Goal: Check status: Verify the current state of an ongoing process or item

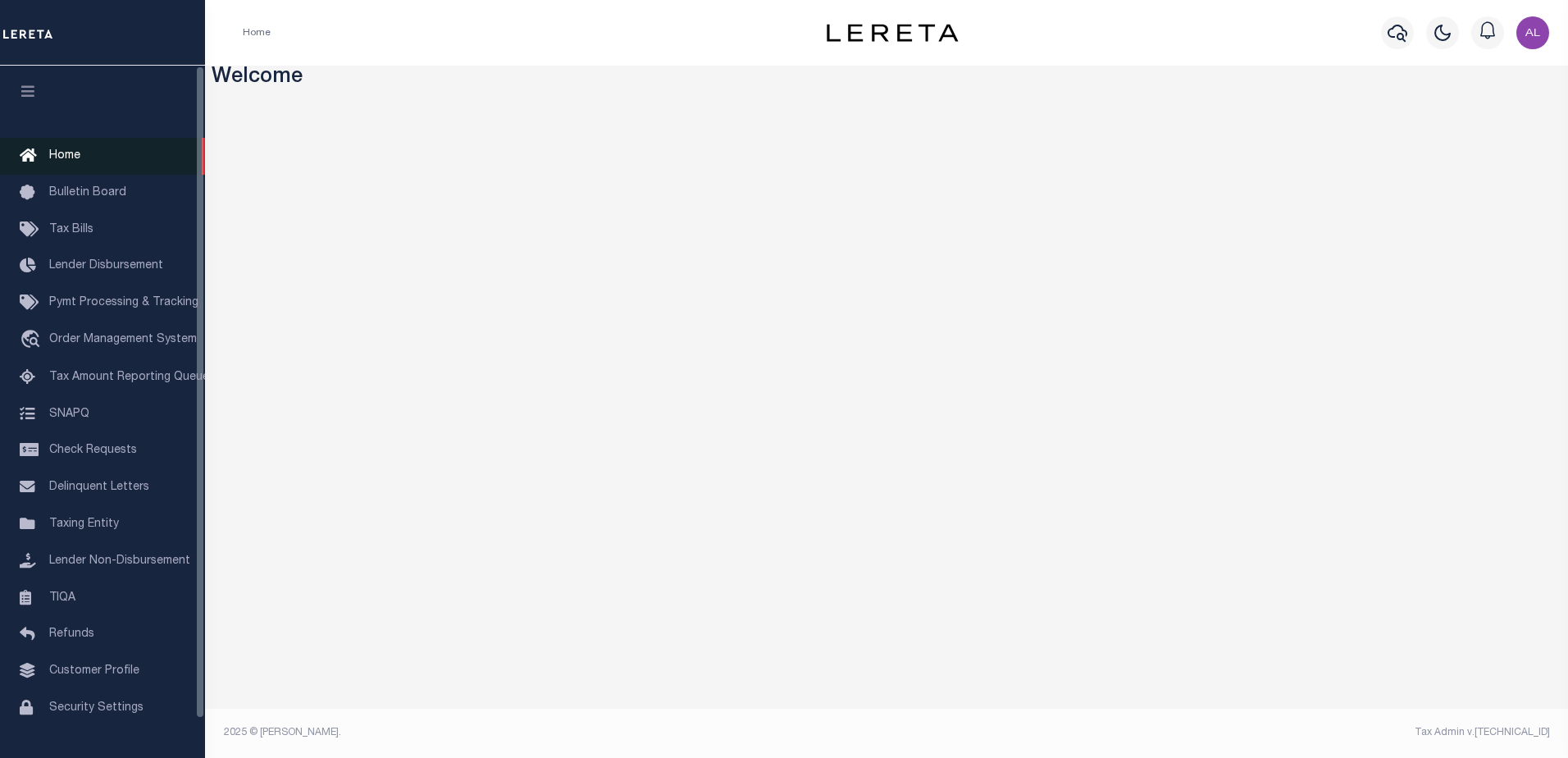
click at [57, 155] on span "Home" at bounding box center [65, 156] width 31 height 12
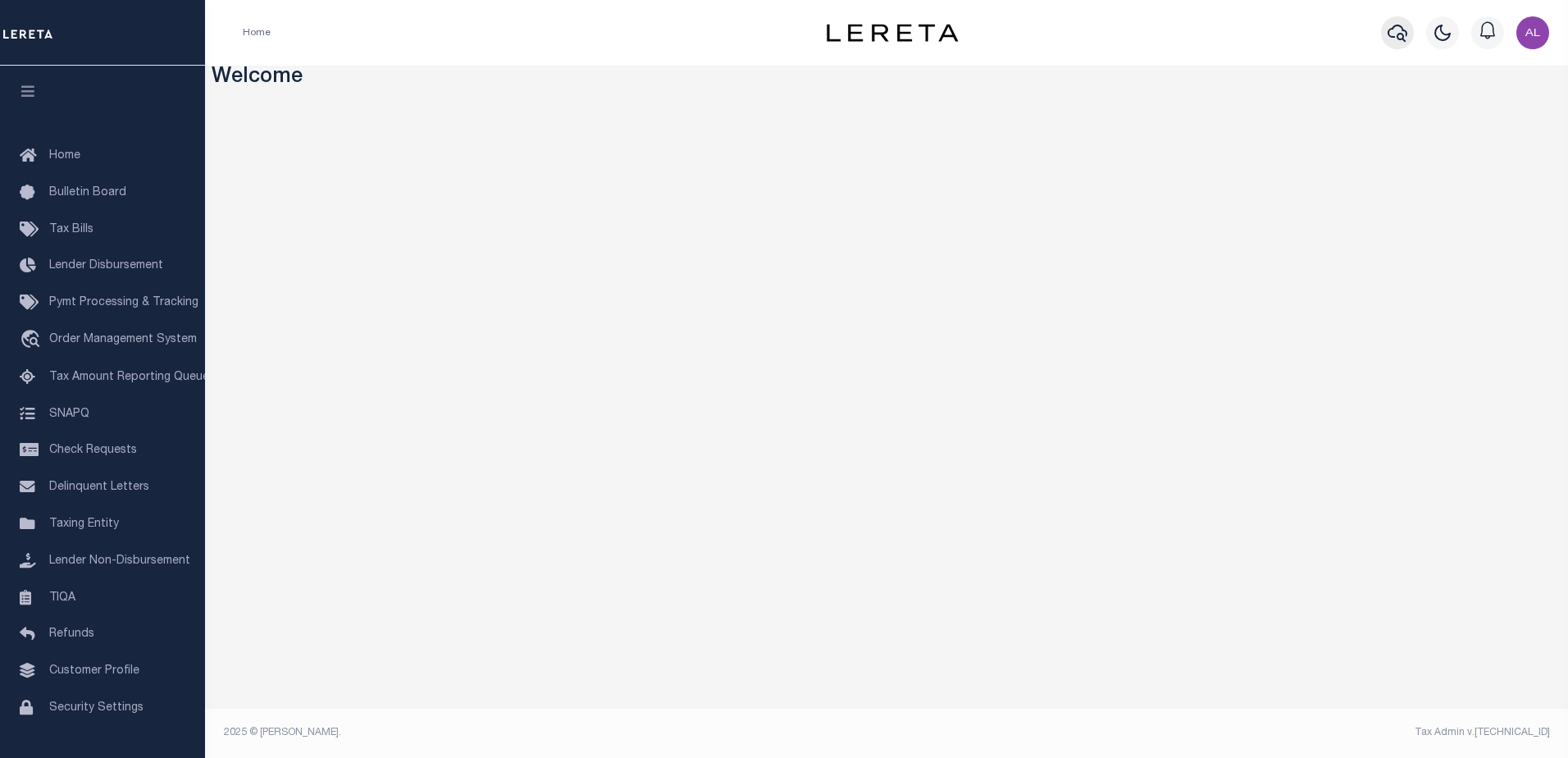
click at [1395, 29] on icon "button" at bounding box center [1398, 33] width 19 height 19
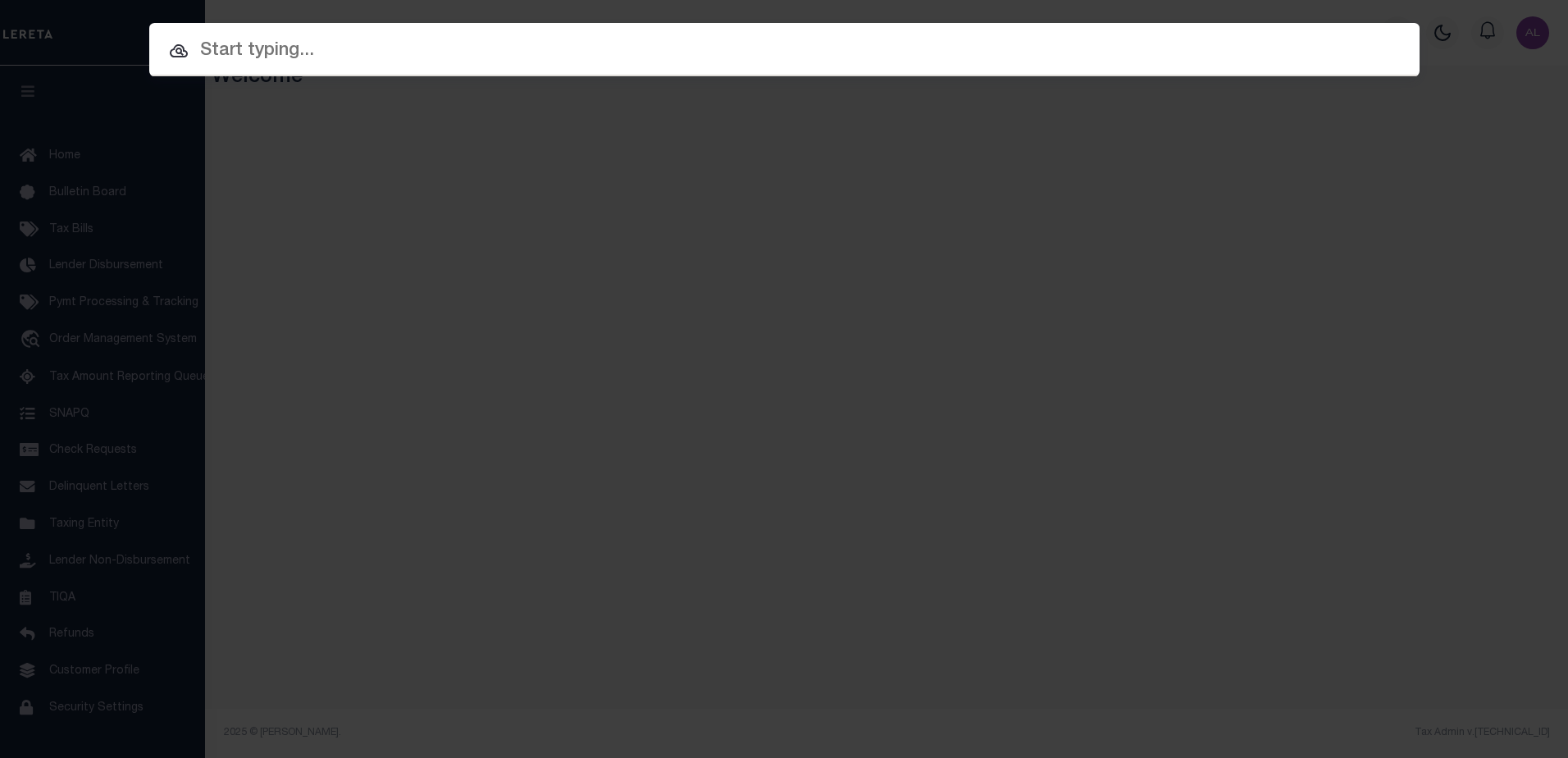
click at [216, 49] on input "text" at bounding box center [784, 52] width 1270 height 29
paste input "130567"
type input "130567"
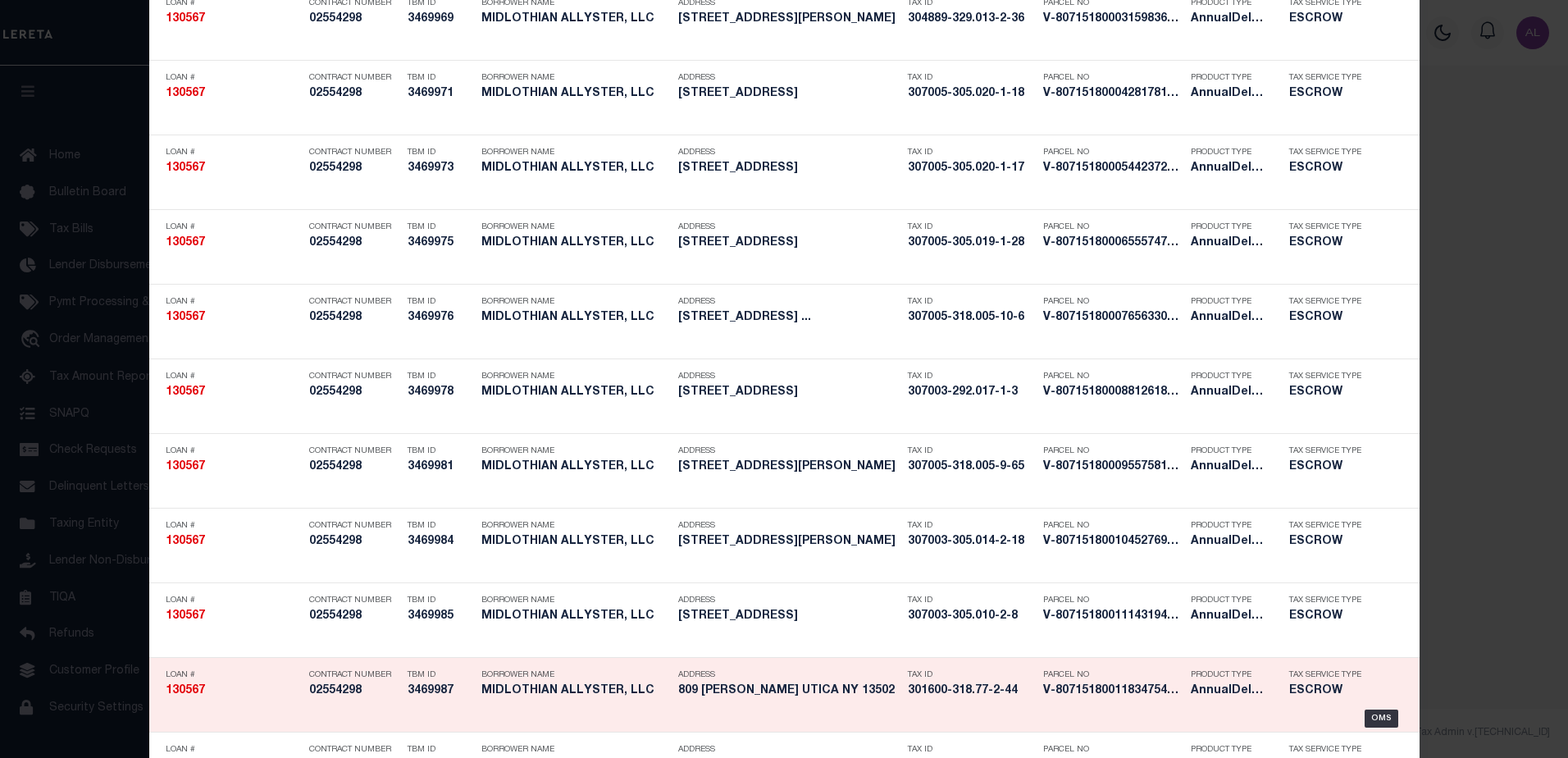
scroll to position [411, 0]
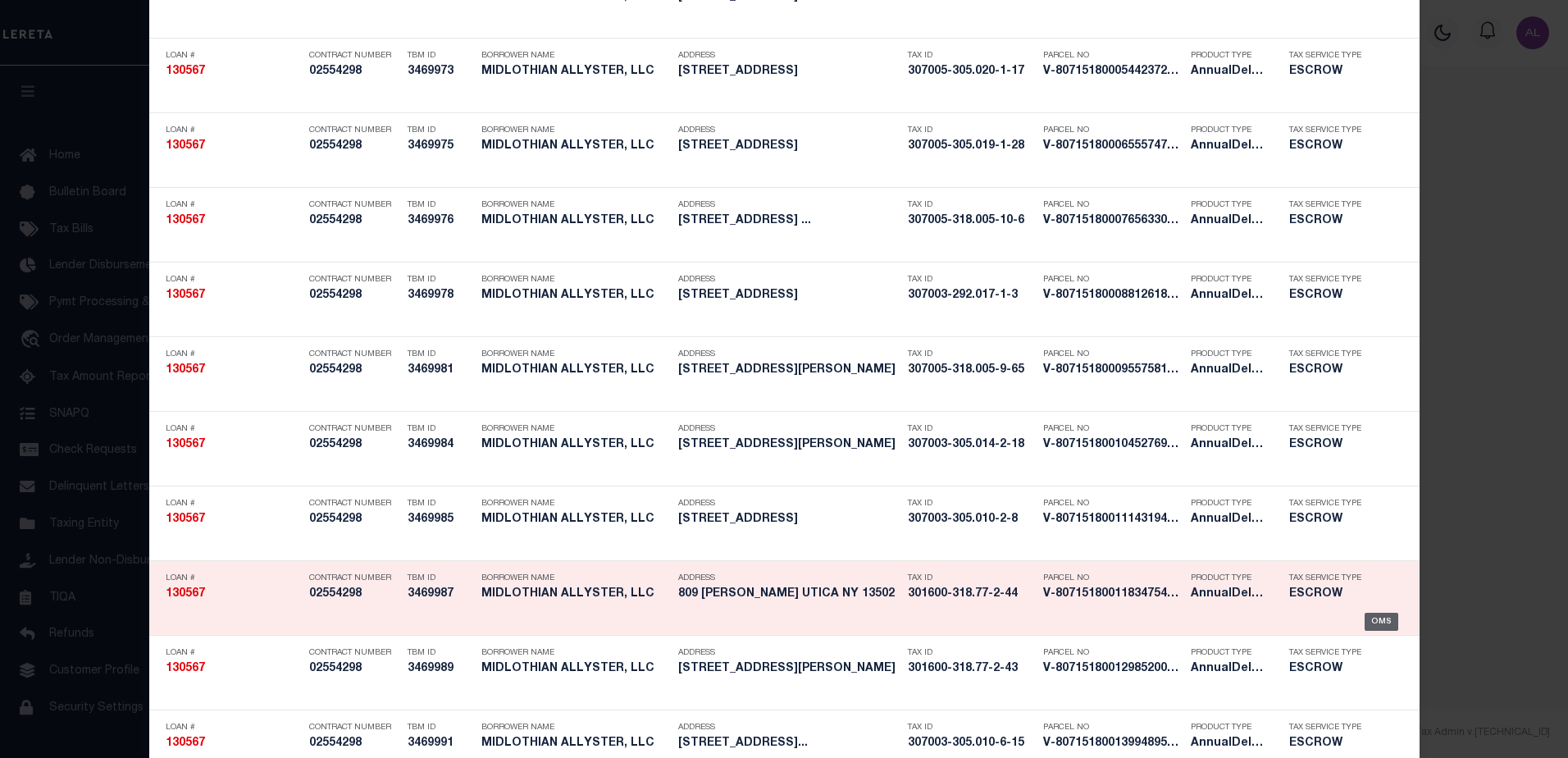
click at [1383, 621] on div "OMS" at bounding box center [1381, 622] width 34 height 18
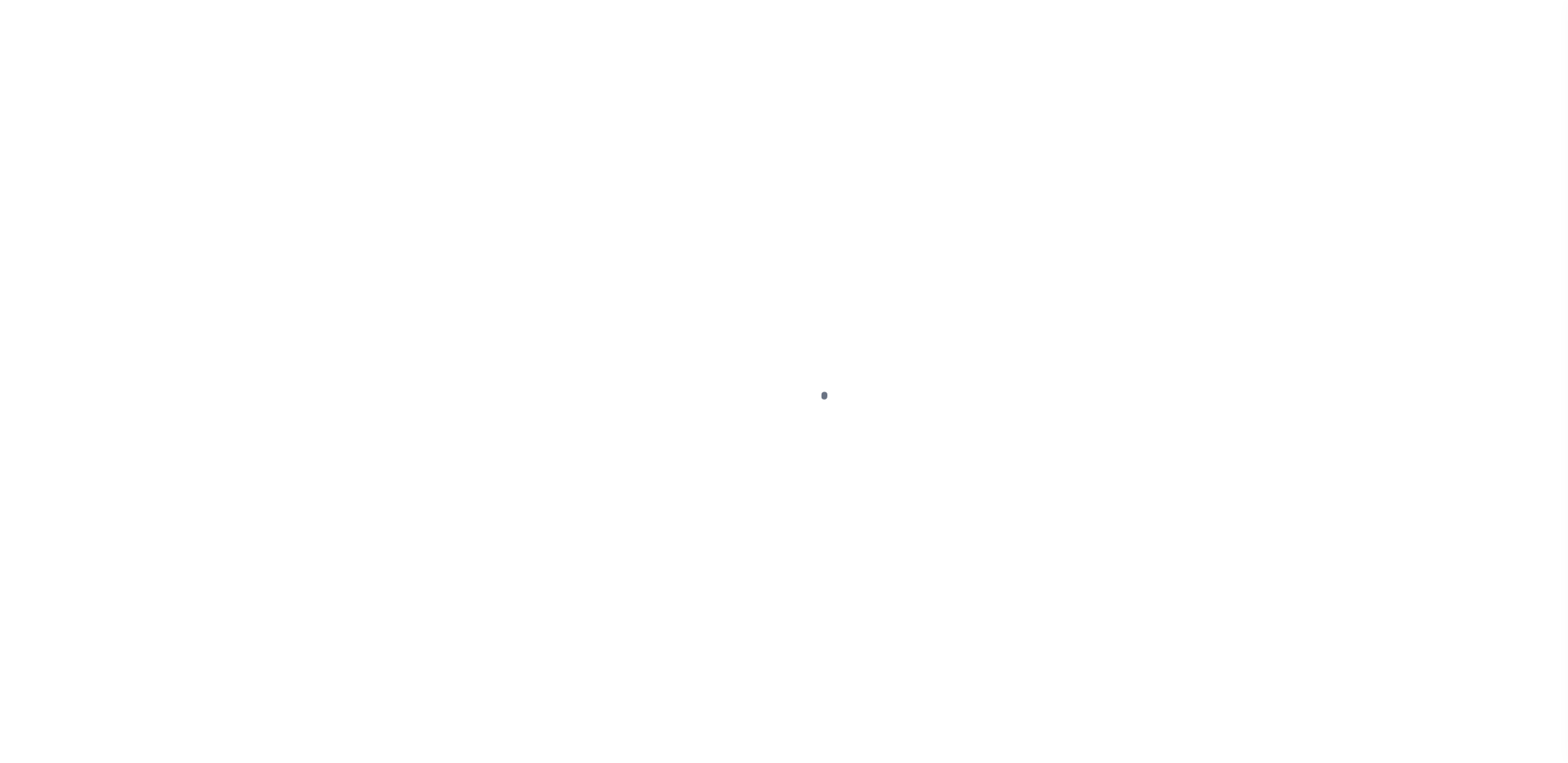
type input "130567"
type input "MIDLOTHIAN ALLYSTER, LLC"
select select
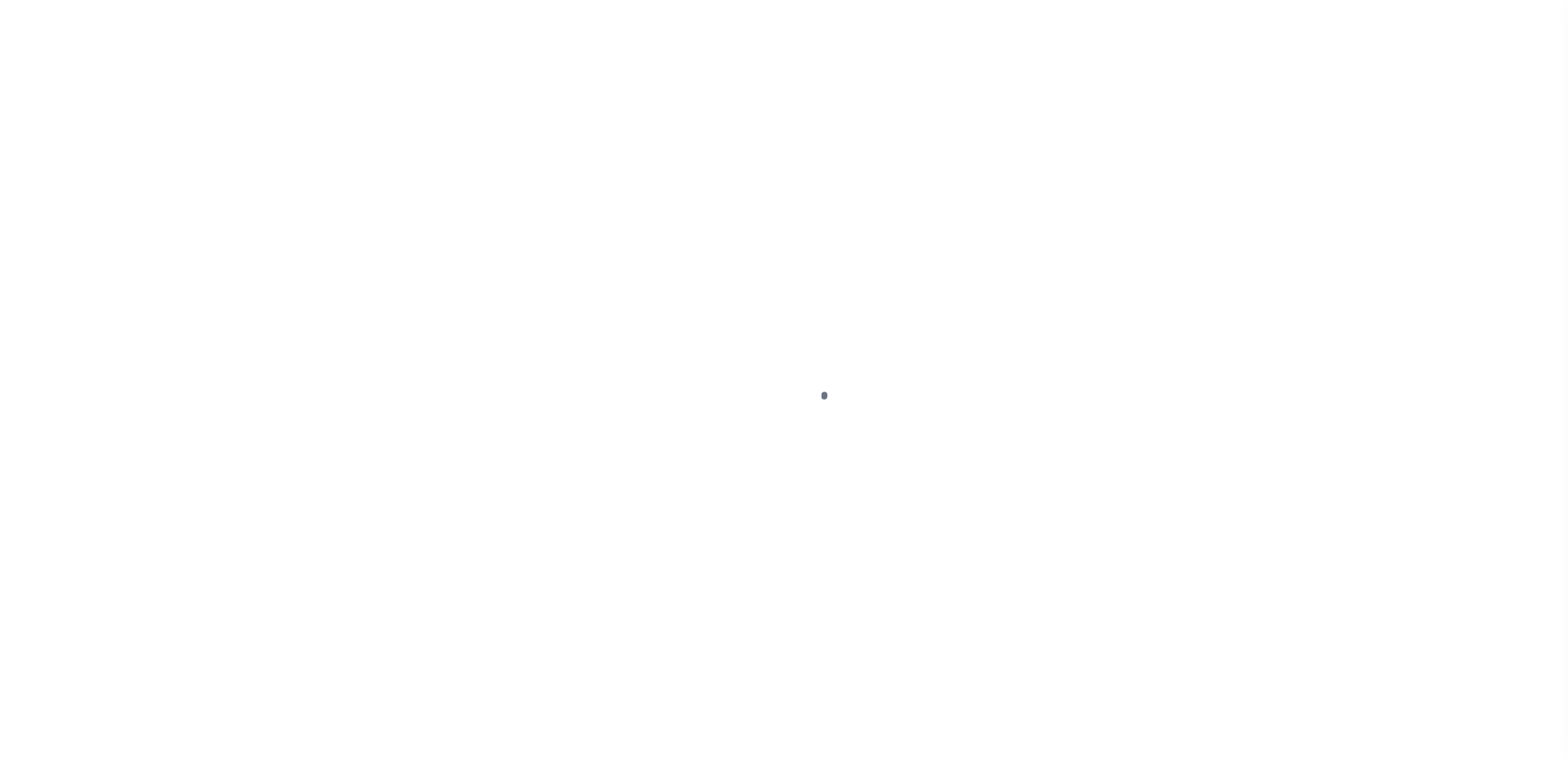
select select
type input "809 [PERSON_NAME]"
select select "Escrow"
type input "UTICA NY 13502"
type input "130567-7"
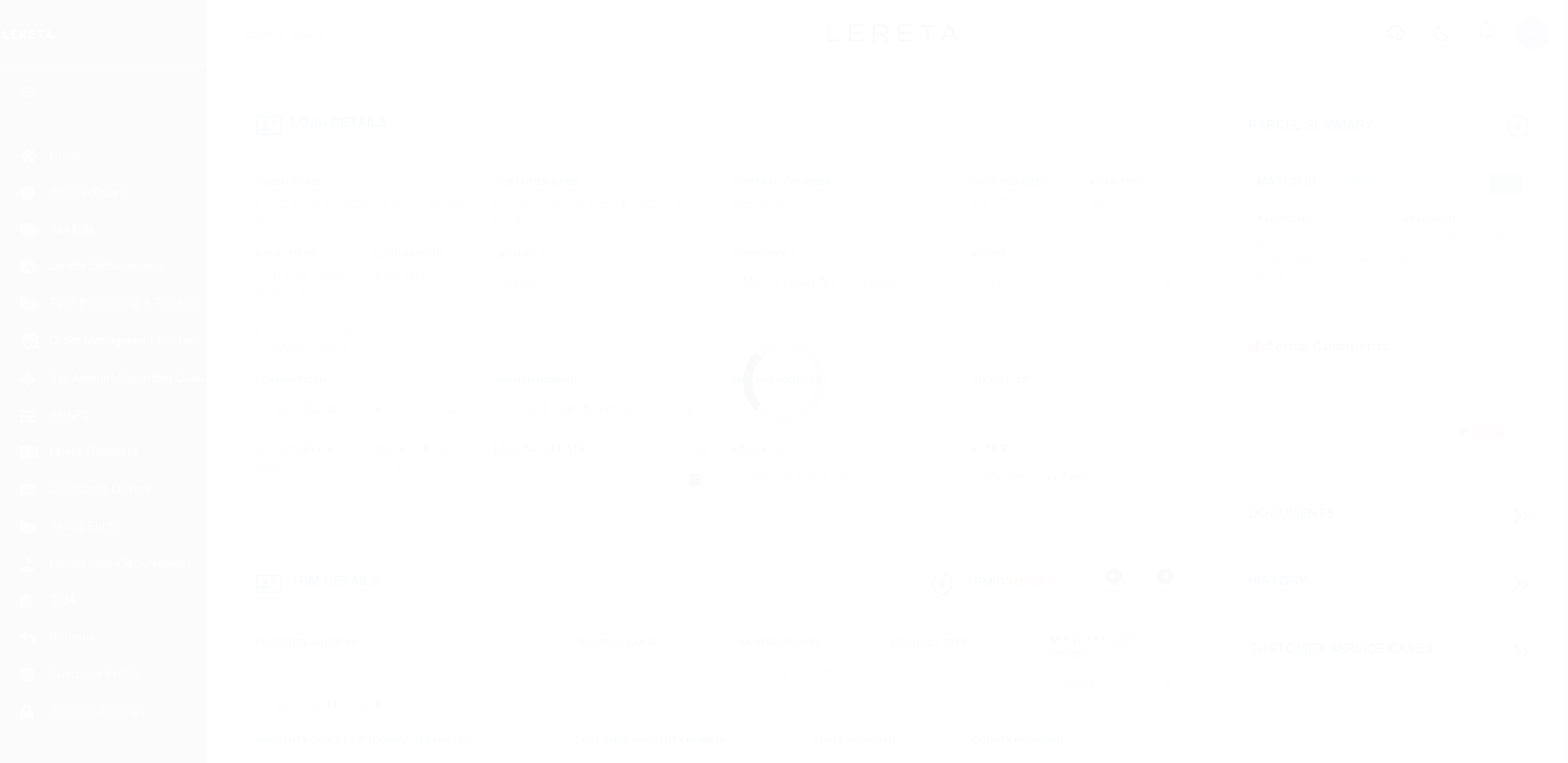
type input "NY"
type textarea "[DATE] LEGAL COVERS 14 PARCELS"
select select "4"
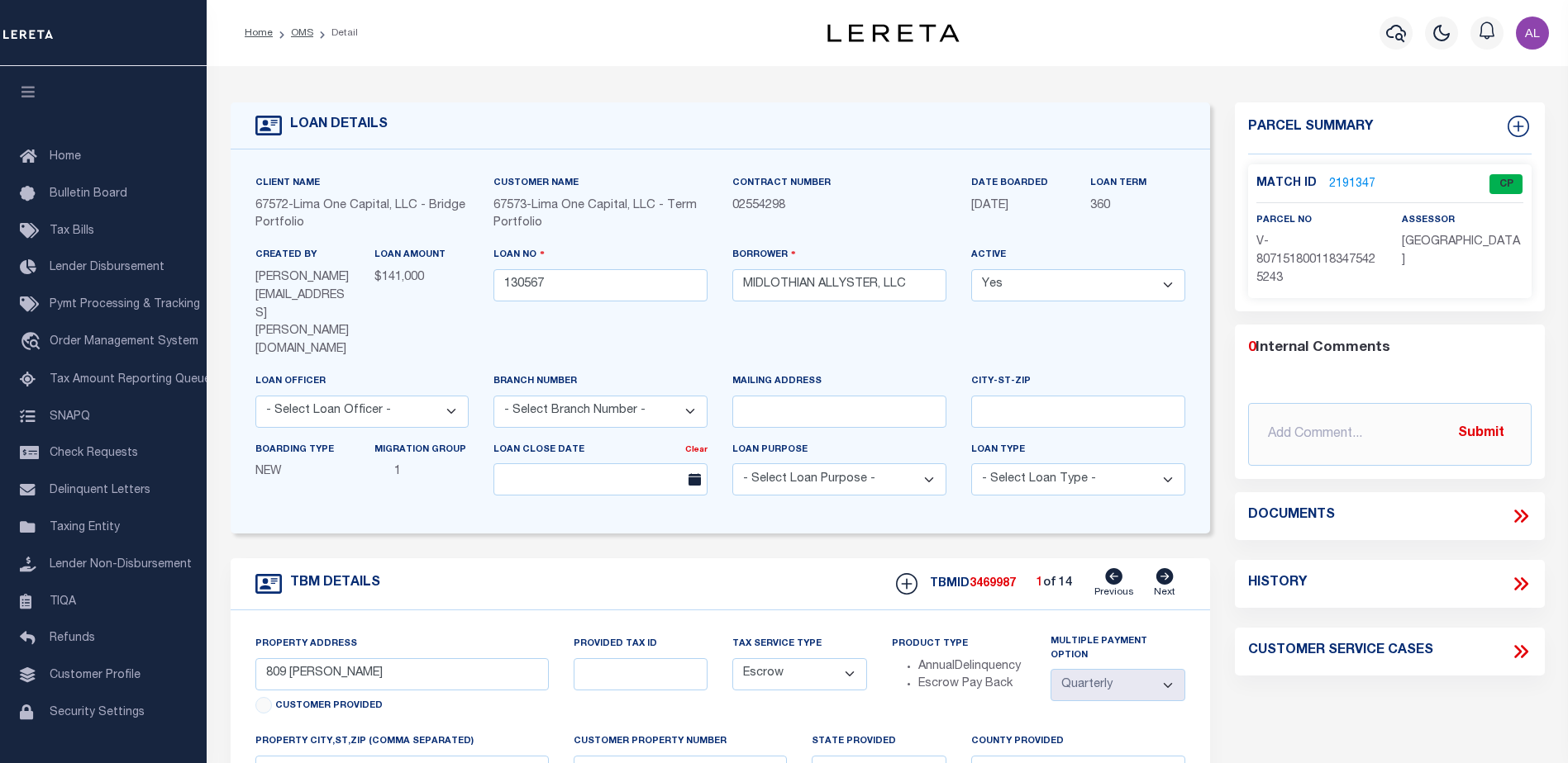
click at [1353, 180] on link "2191347" at bounding box center [1351, 185] width 46 height 18
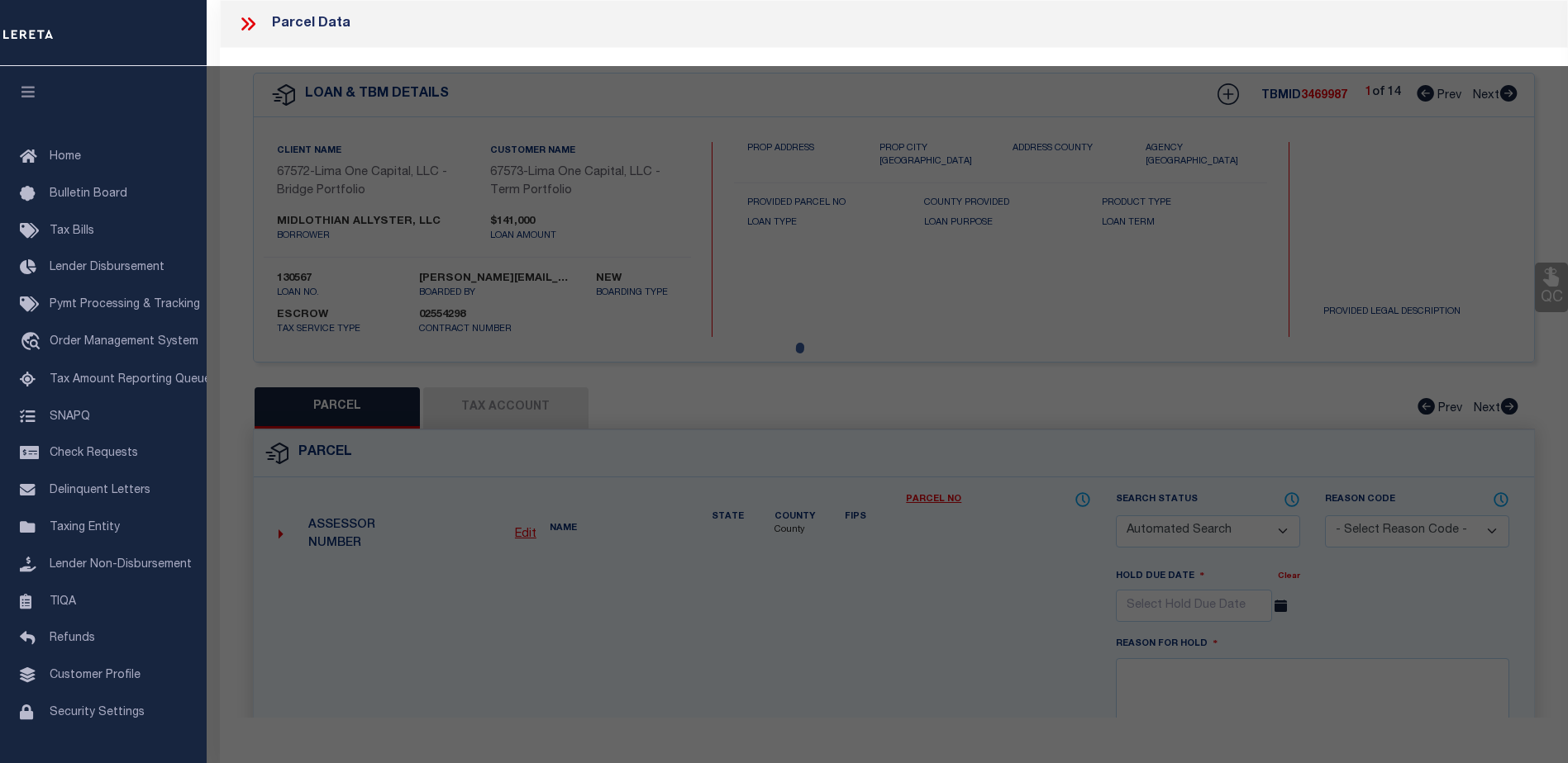
checkbox input "false"
select select "CP"
select select "AGW"
select select
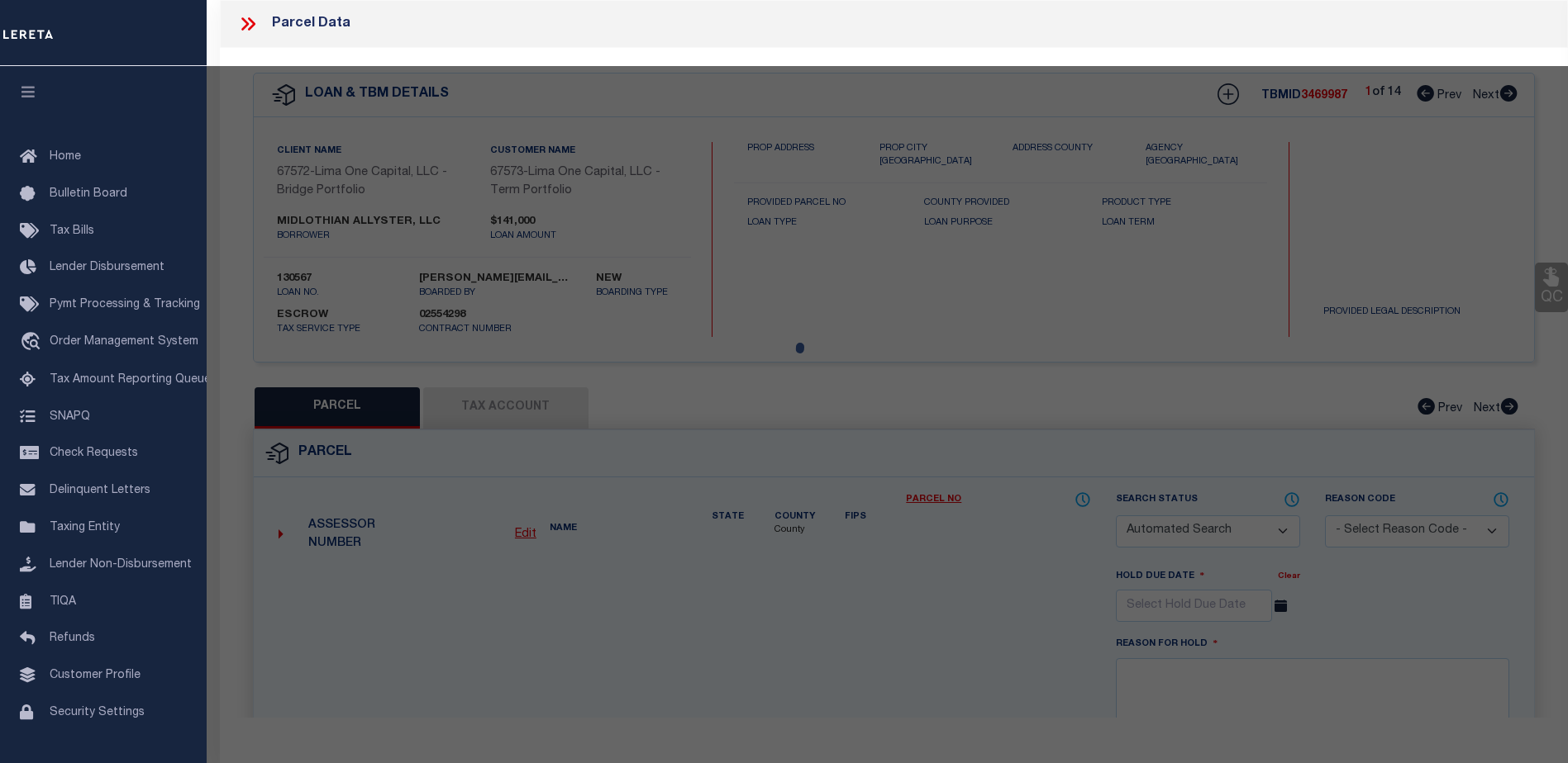
type input "809 [PERSON_NAME]"
checkbox input "false"
type input "UTICA NY 13502"
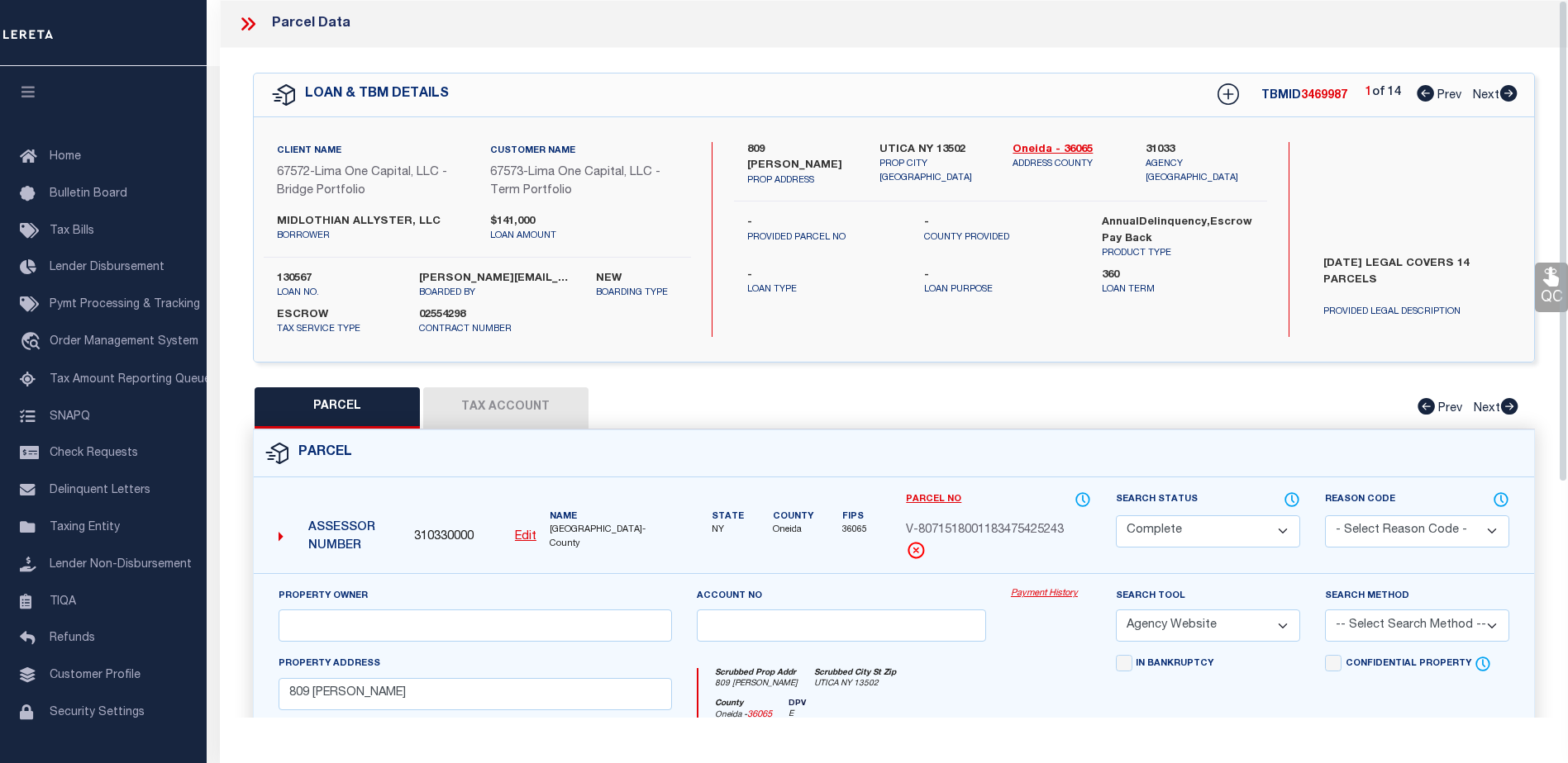
click at [1038, 592] on link "Payment History" at bounding box center [1051, 595] width 80 height 14
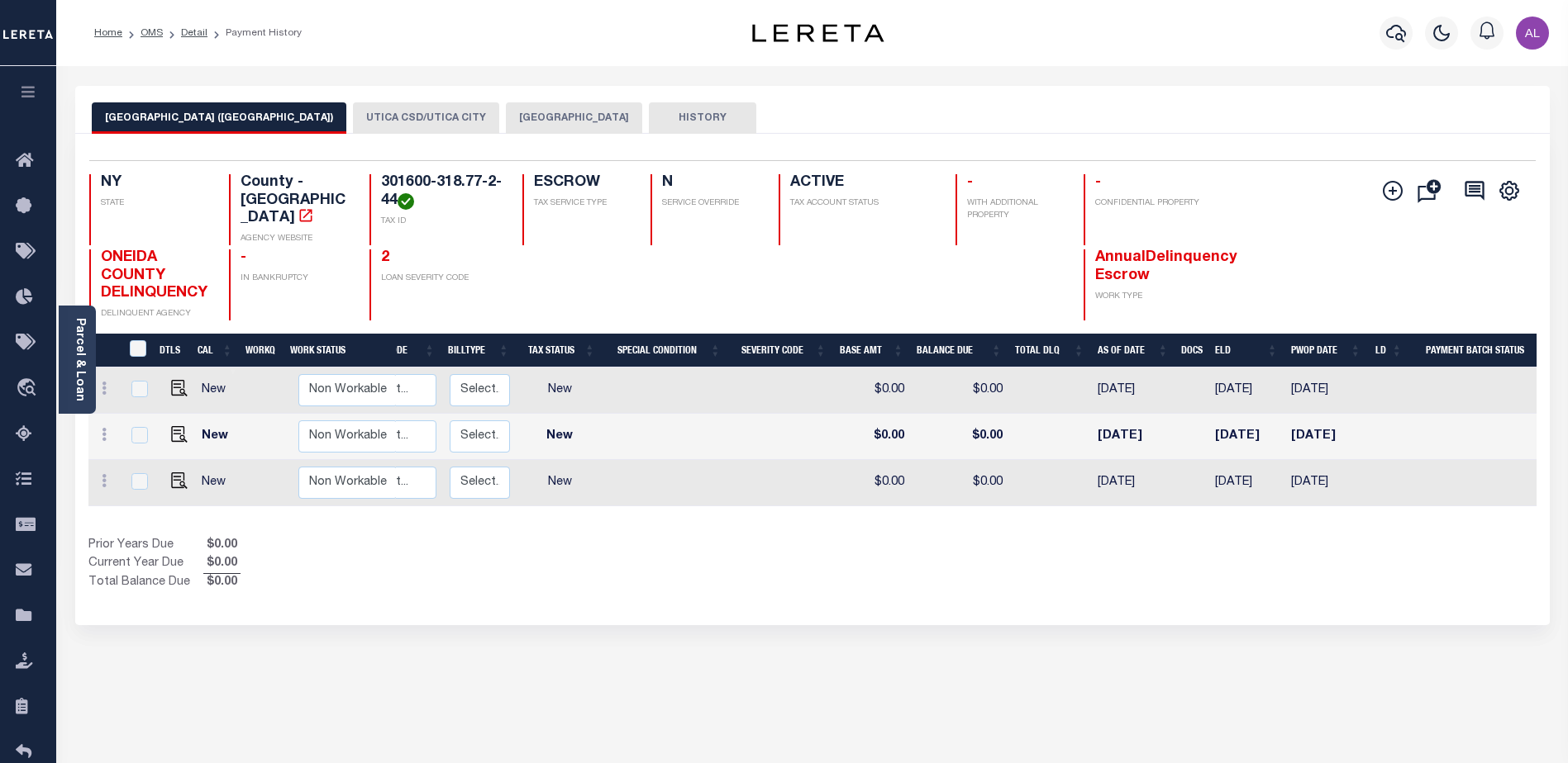
scroll to position [0, 376]
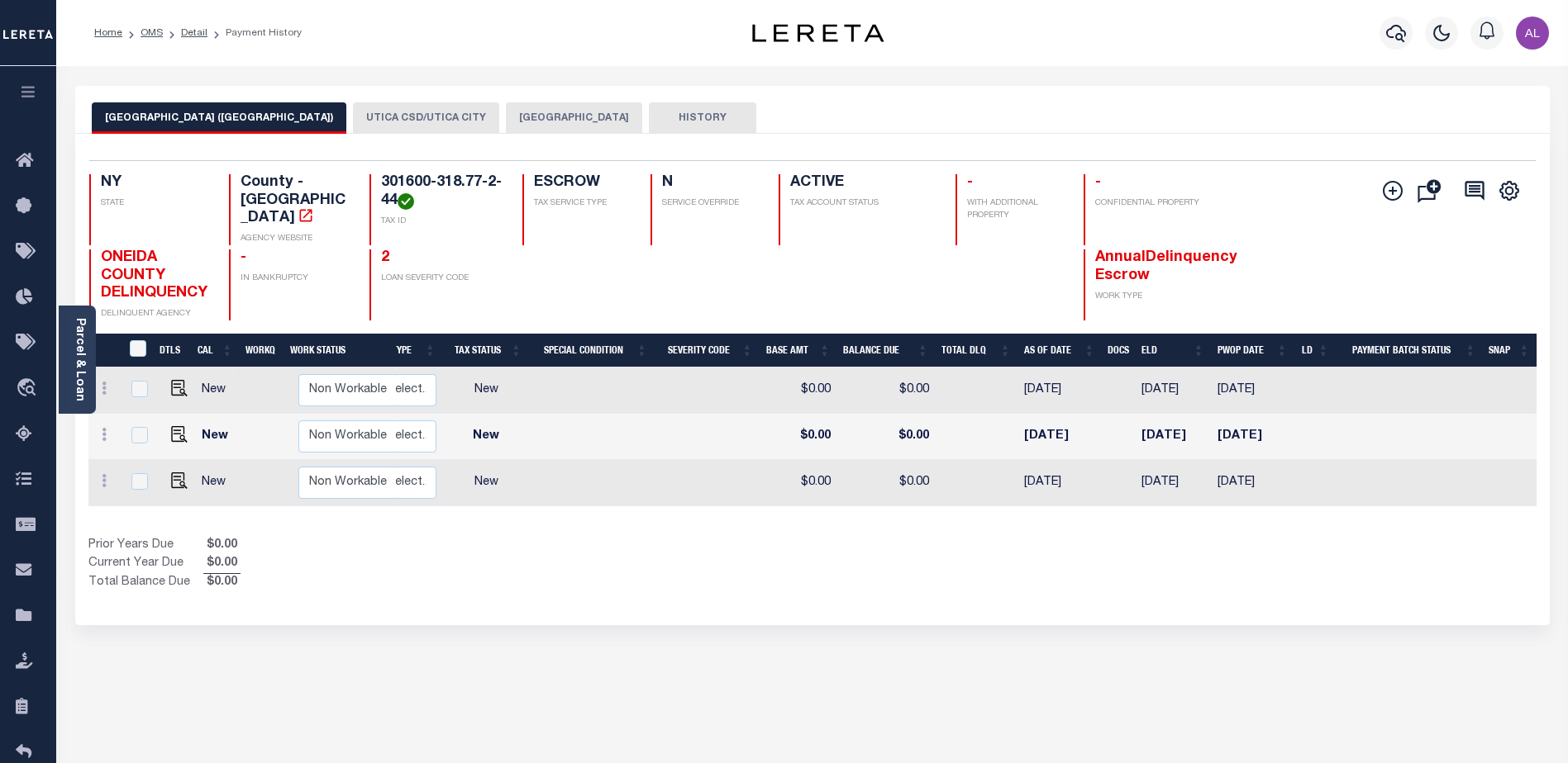
click at [353, 112] on button "UTICA CSD/UTICA CITY" at bounding box center [425, 119] width 146 height 31
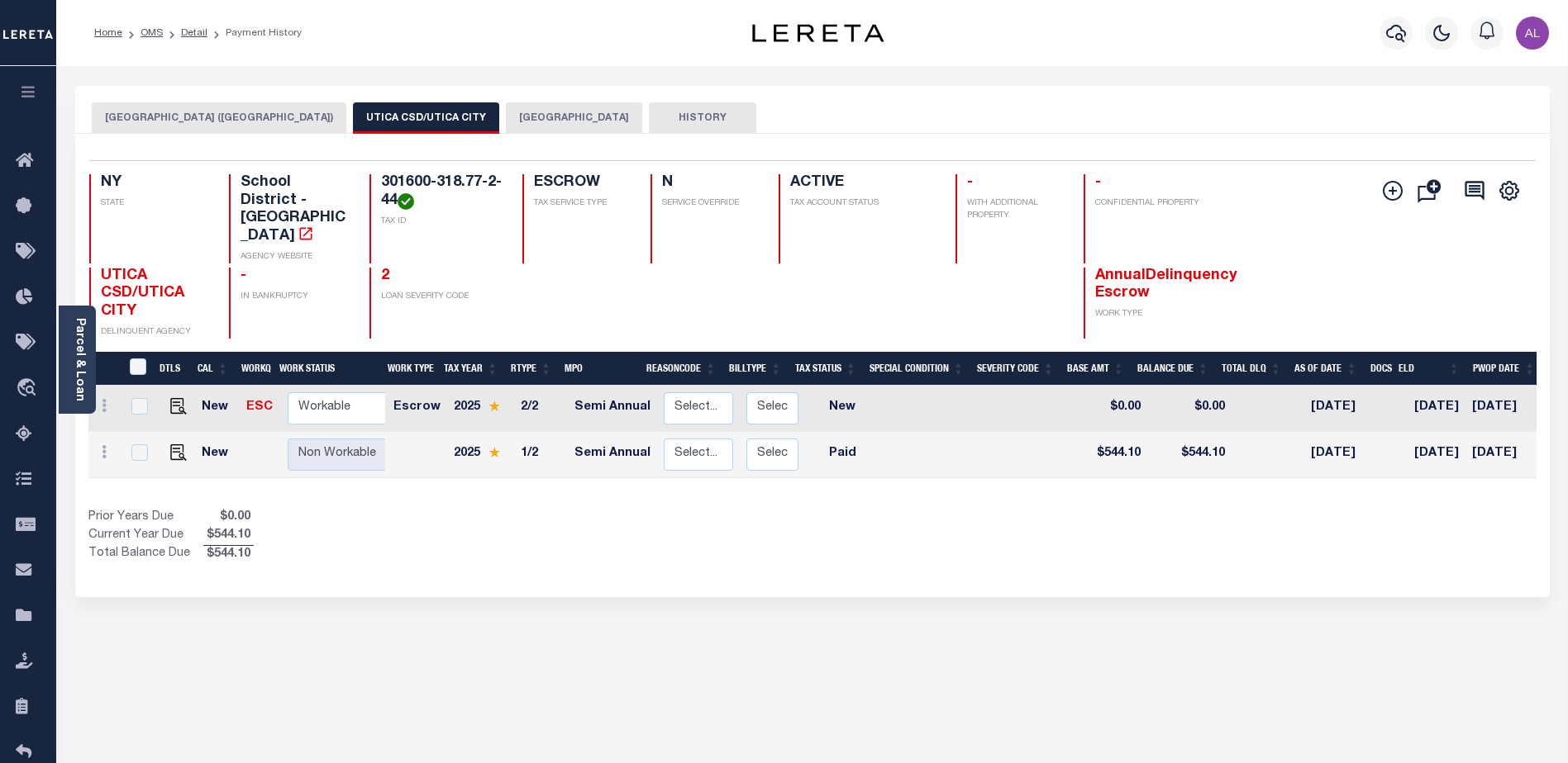
scroll to position [0, 227]
